Goal: Use online tool/utility: Utilize a website feature to perform a specific function

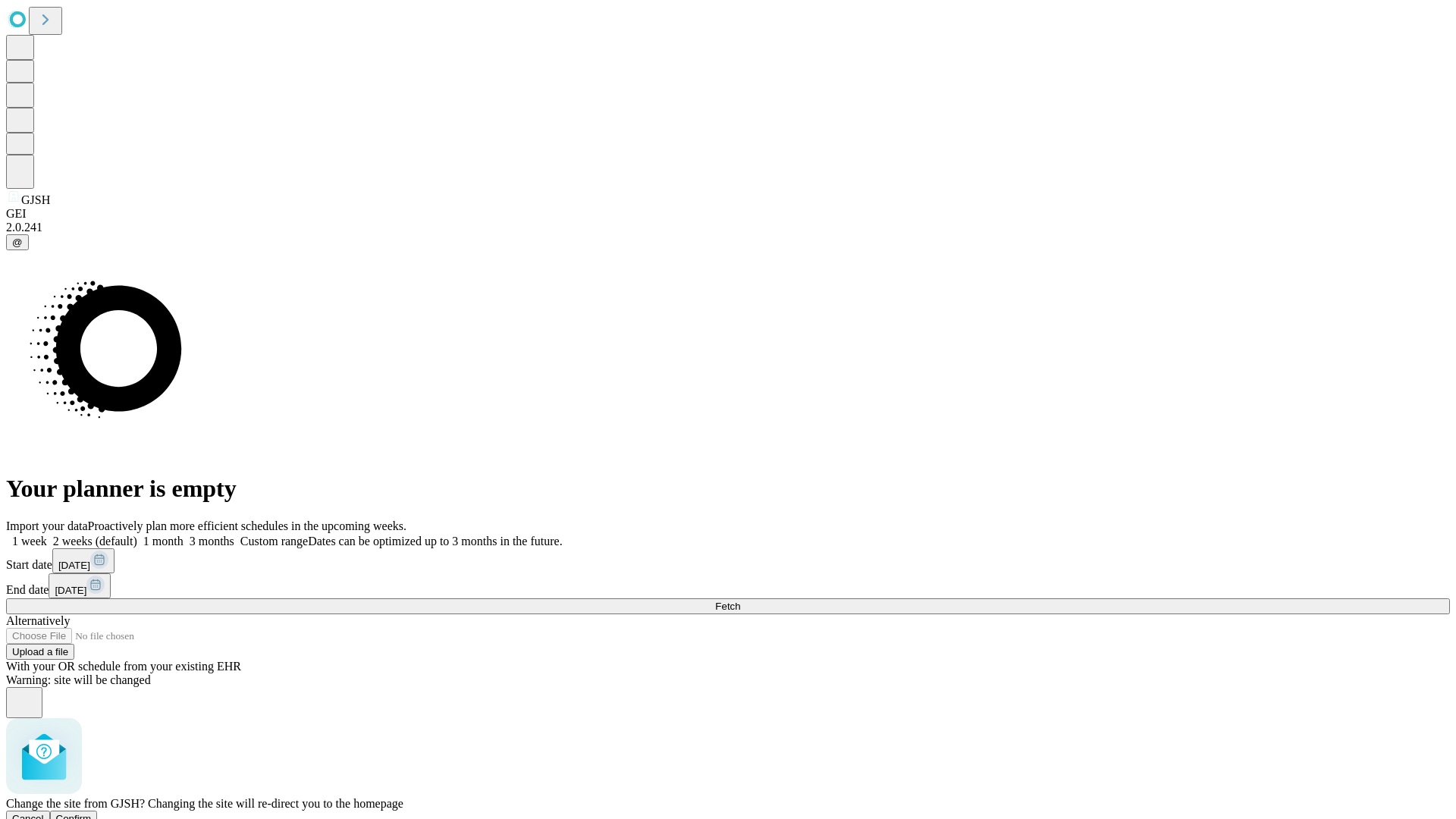
click at [92, 813] on span "Confirm" at bounding box center [74, 818] width 36 height 11
click at [138, 535] on label "2 weeks (default)" at bounding box center [92, 541] width 90 height 13
click at [740, 600] on span "Fetch" at bounding box center [727, 606] width 25 height 11
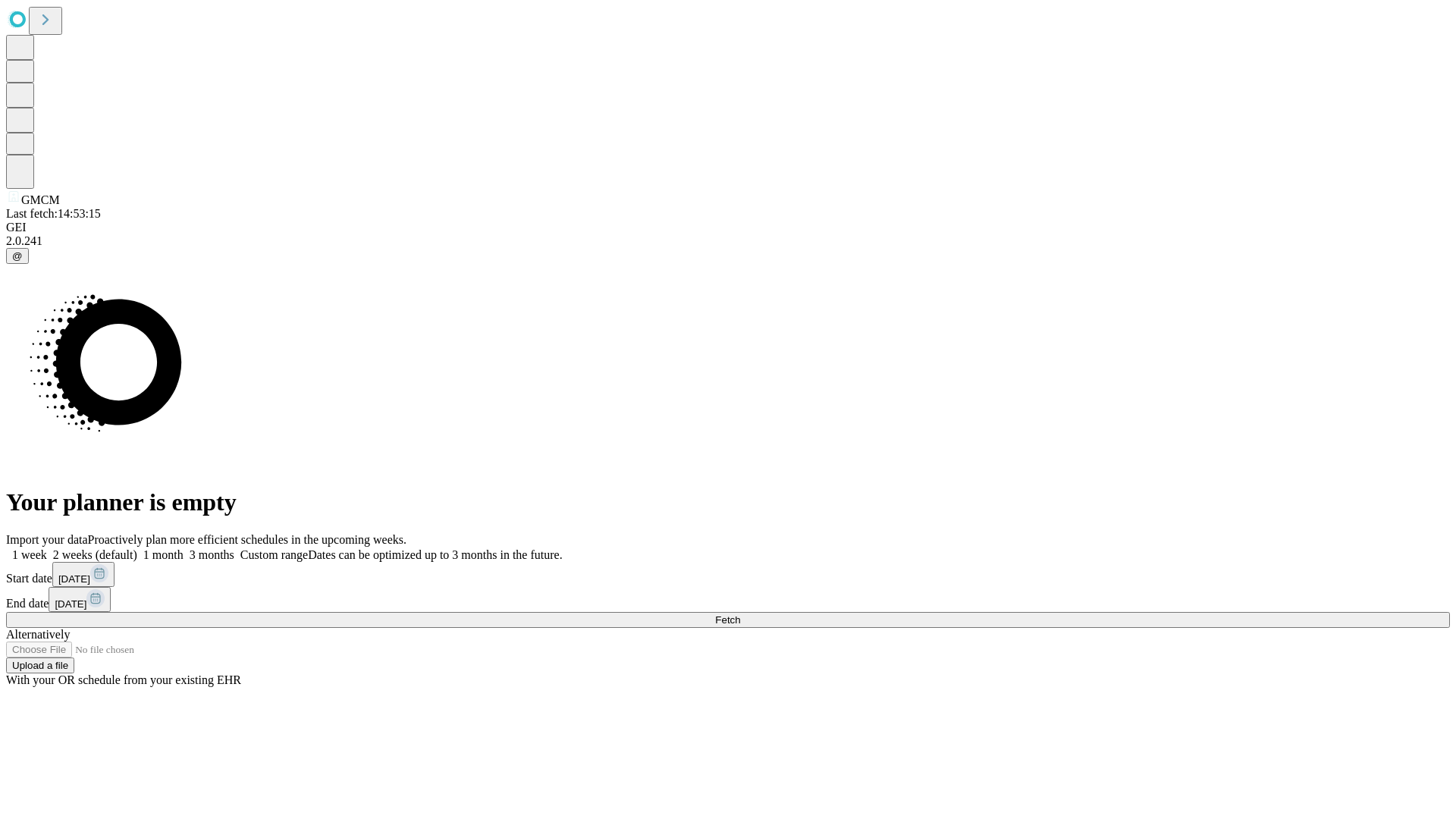
click at [138, 549] on label "2 weeks (default)" at bounding box center [92, 555] width 90 height 13
click at [740, 614] on span "Fetch" at bounding box center [727, 619] width 25 height 11
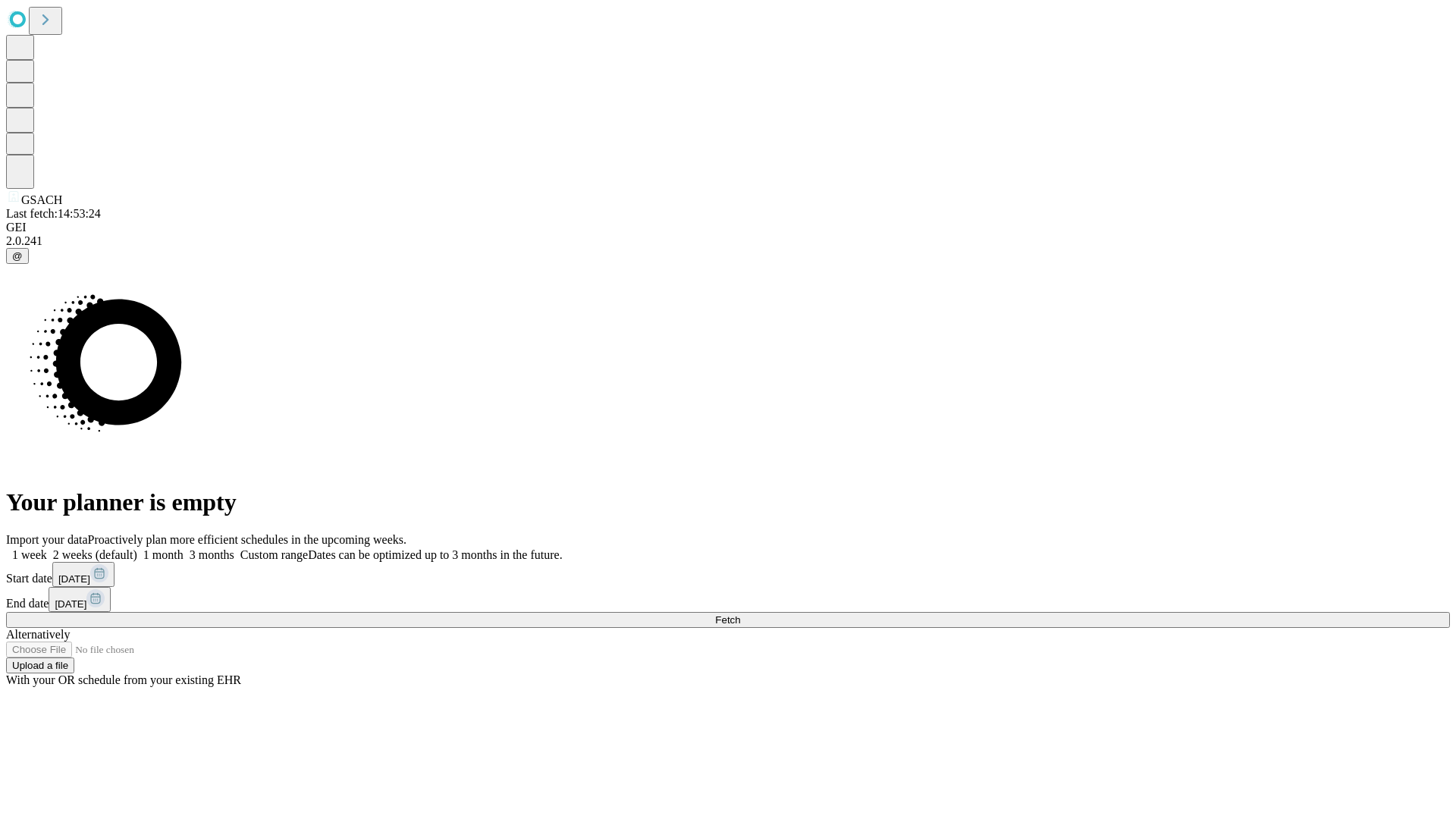
click at [138, 549] on label "2 weeks (default)" at bounding box center [92, 555] width 90 height 13
click at [740, 614] on span "Fetch" at bounding box center [727, 619] width 25 height 11
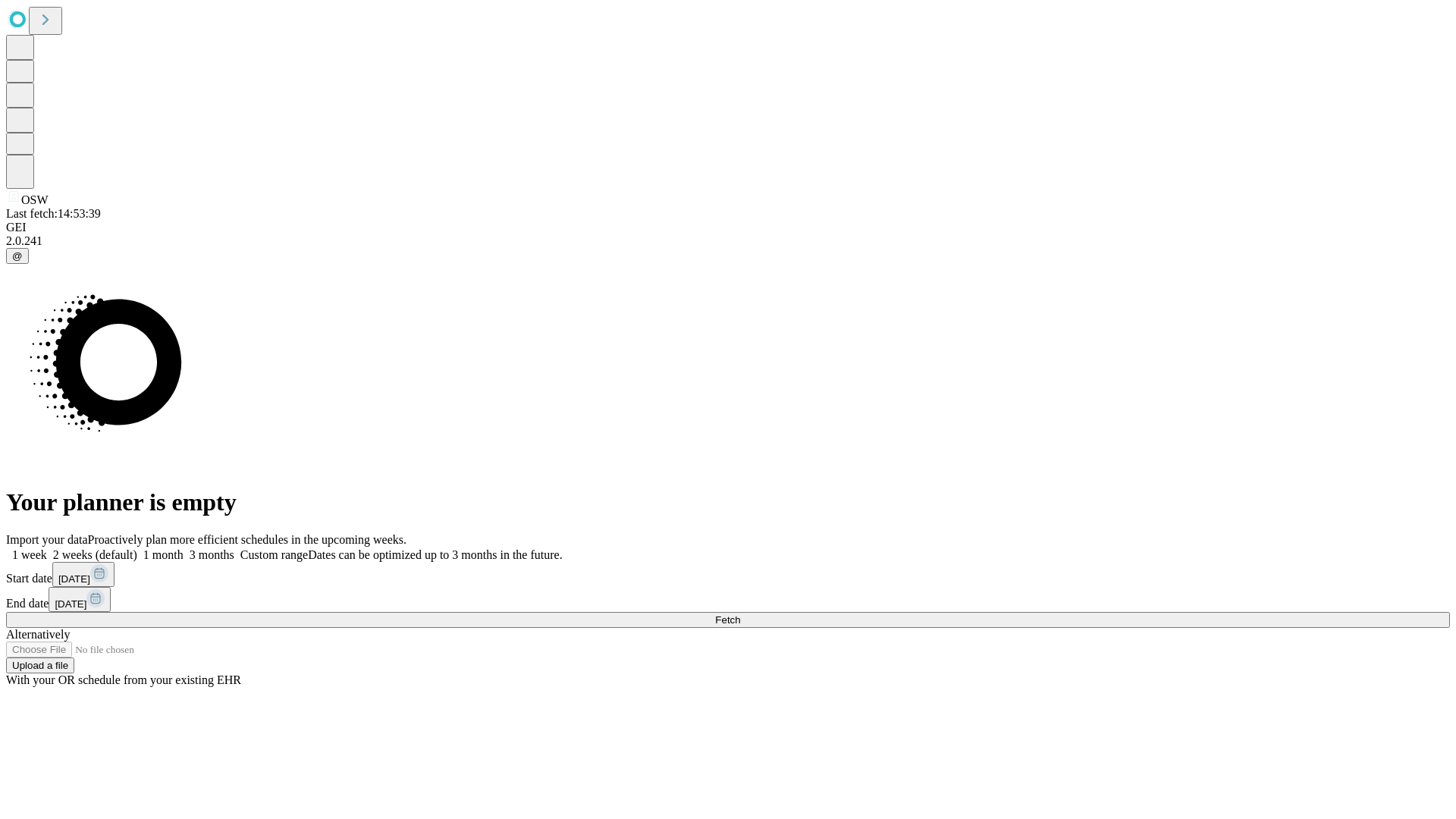
click at [138, 549] on label "2 weeks (default)" at bounding box center [92, 555] width 90 height 13
click at [740, 614] on span "Fetch" at bounding box center [727, 619] width 25 height 11
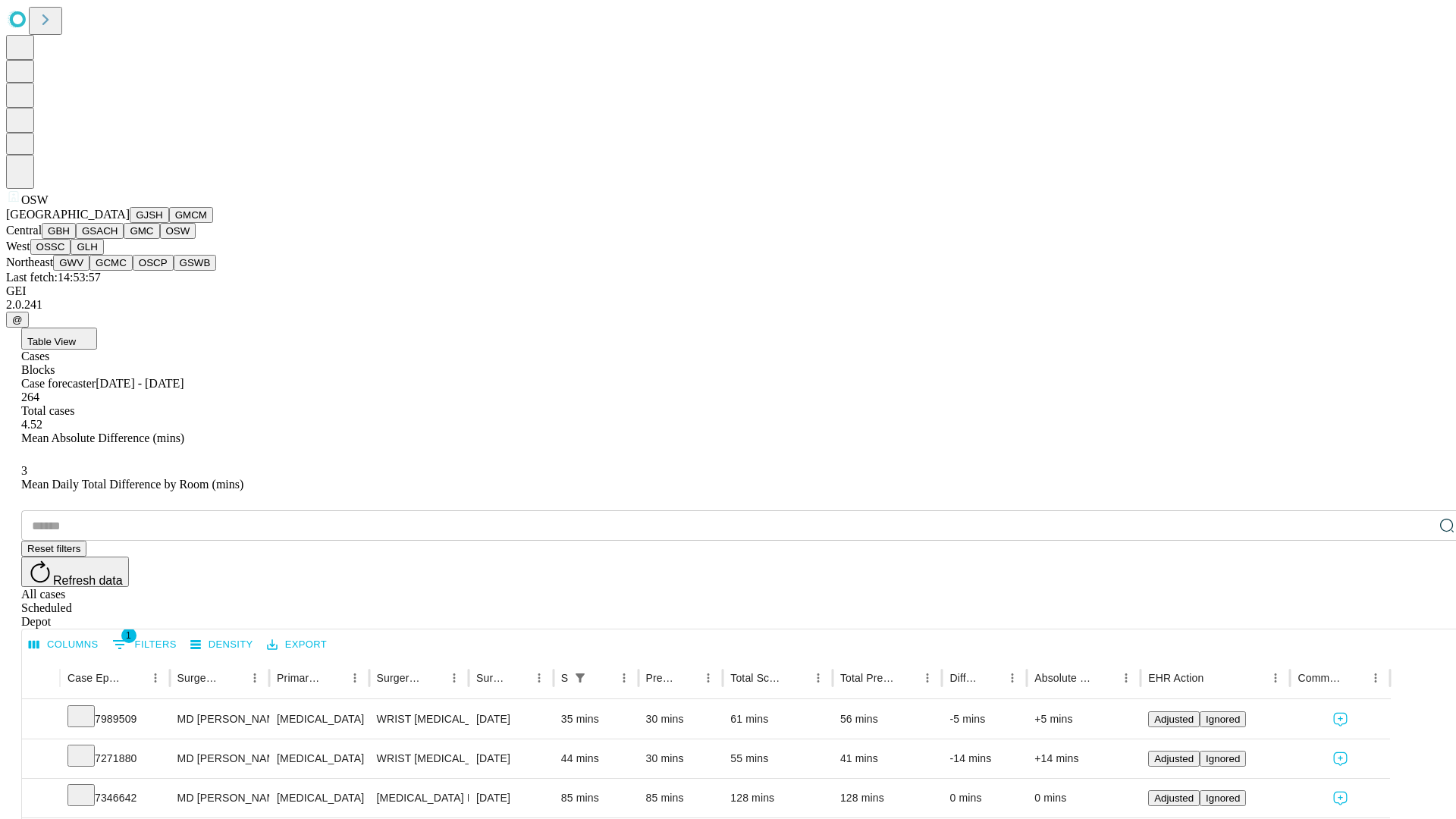
click at [71, 255] on button "OSSC" at bounding box center [51, 246] width 41 height 16
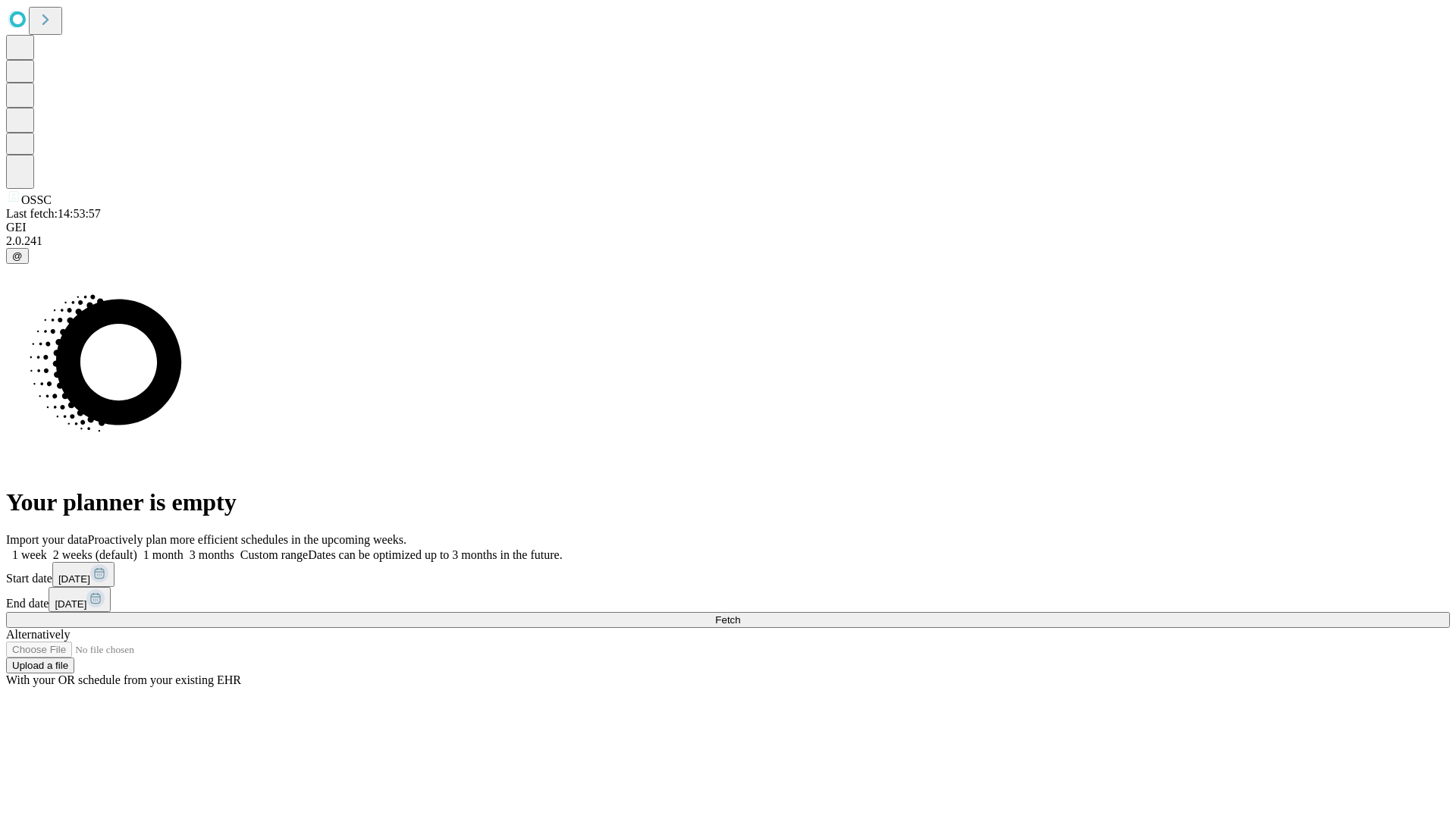
click at [138, 549] on label "2 weeks (default)" at bounding box center [92, 555] width 90 height 13
click at [740, 614] on span "Fetch" at bounding box center [727, 619] width 25 height 11
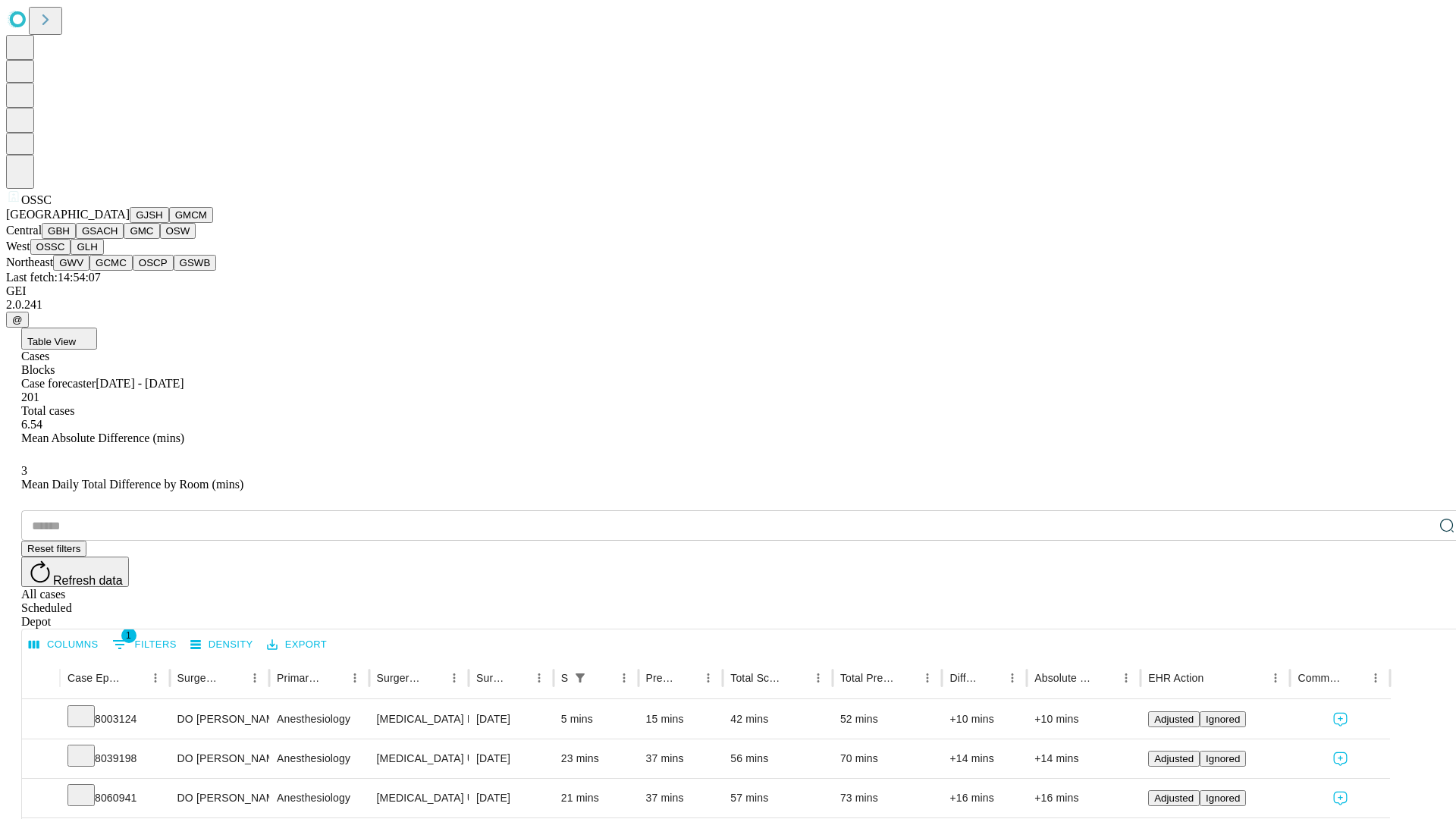
click at [103, 255] on button "GLH" at bounding box center [87, 246] width 33 height 16
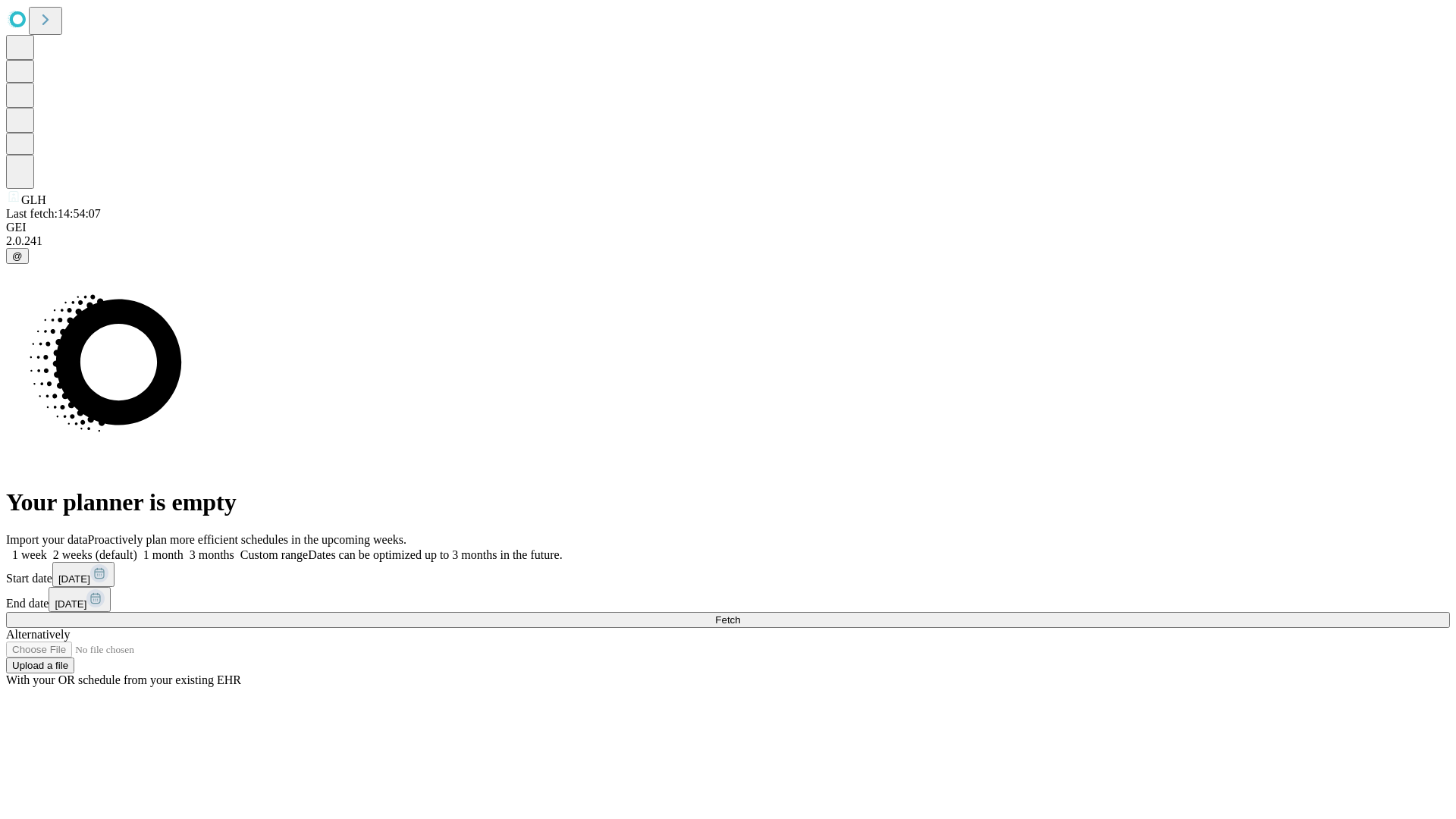
click at [138, 549] on label "2 weeks (default)" at bounding box center [92, 555] width 90 height 13
click at [740, 614] on span "Fetch" at bounding box center [727, 619] width 25 height 11
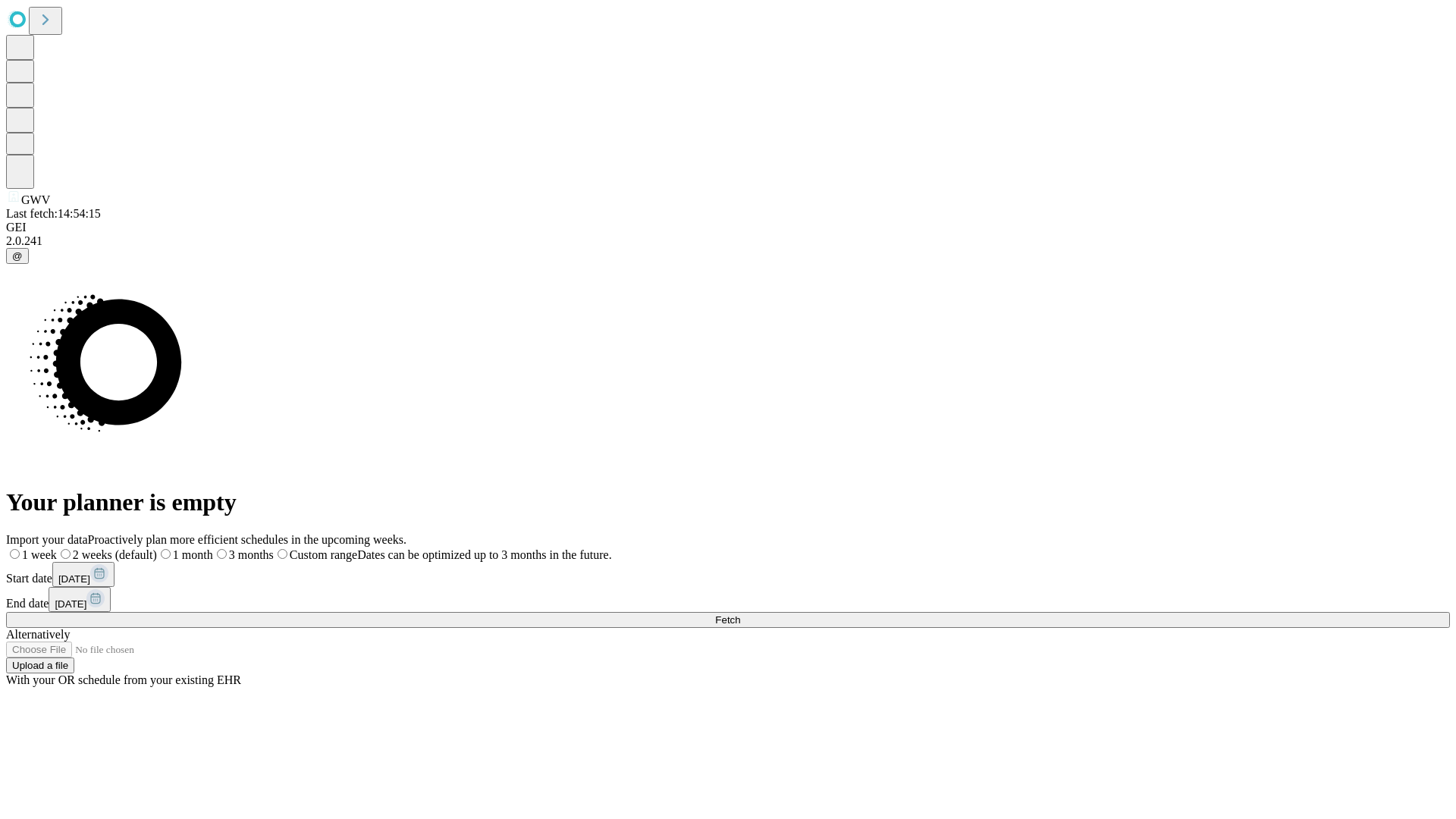
click at [157, 549] on label "2 weeks (default)" at bounding box center [107, 555] width 100 height 13
click at [740, 614] on span "Fetch" at bounding box center [727, 619] width 25 height 11
click at [138, 549] on label "2 weeks (default)" at bounding box center [92, 555] width 90 height 13
click at [740, 614] on span "Fetch" at bounding box center [727, 619] width 25 height 11
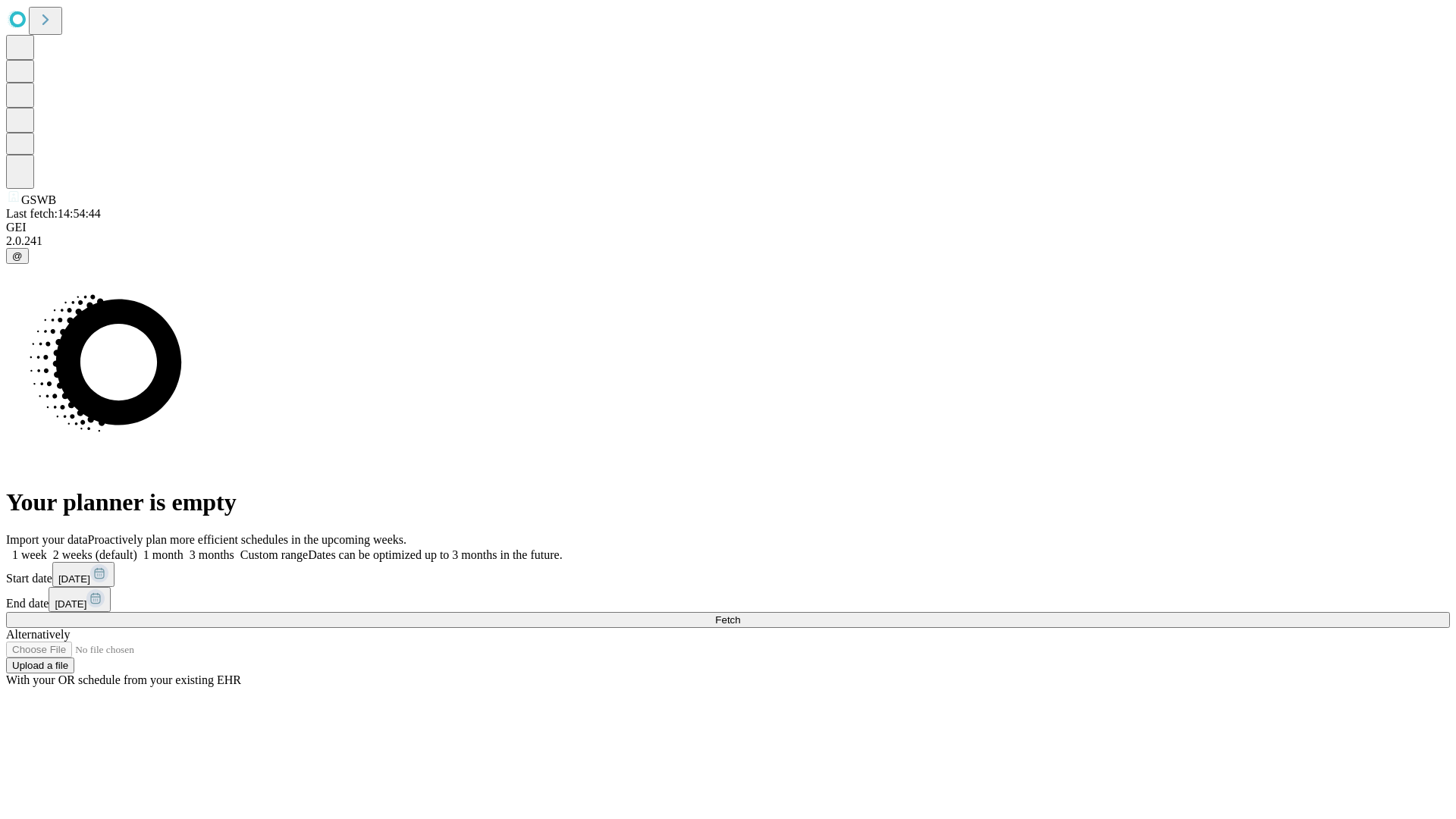
click at [138, 549] on label "2 weeks (default)" at bounding box center [92, 555] width 90 height 13
click at [740, 614] on span "Fetch" at bounding box center [727, 619] width 25 height 11
